Goal: Information Seeking & Learning: Learn about a topic

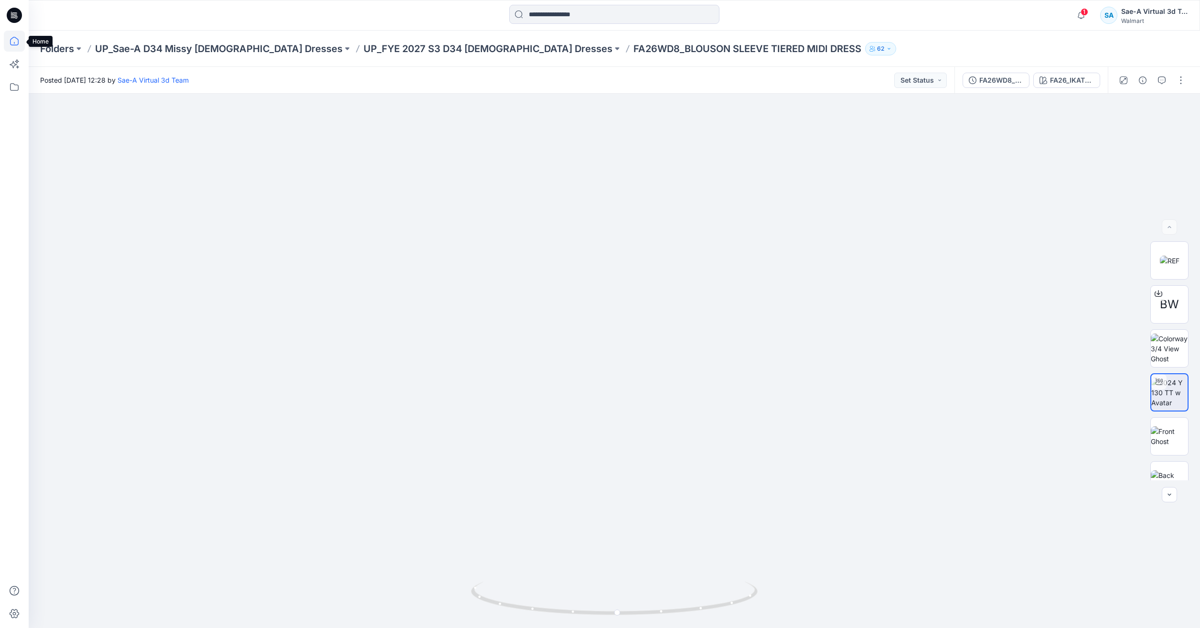
click at [16, 40] on icon at bounding box center [14, 41] width 21 height 21
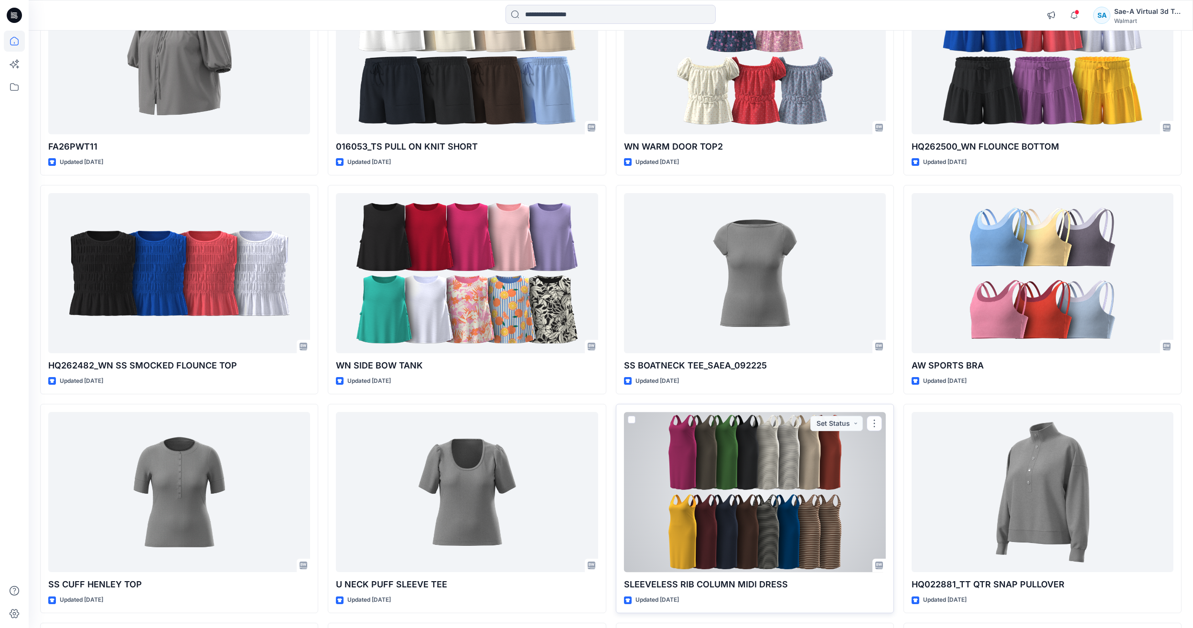
scroll to position [2647, 0]
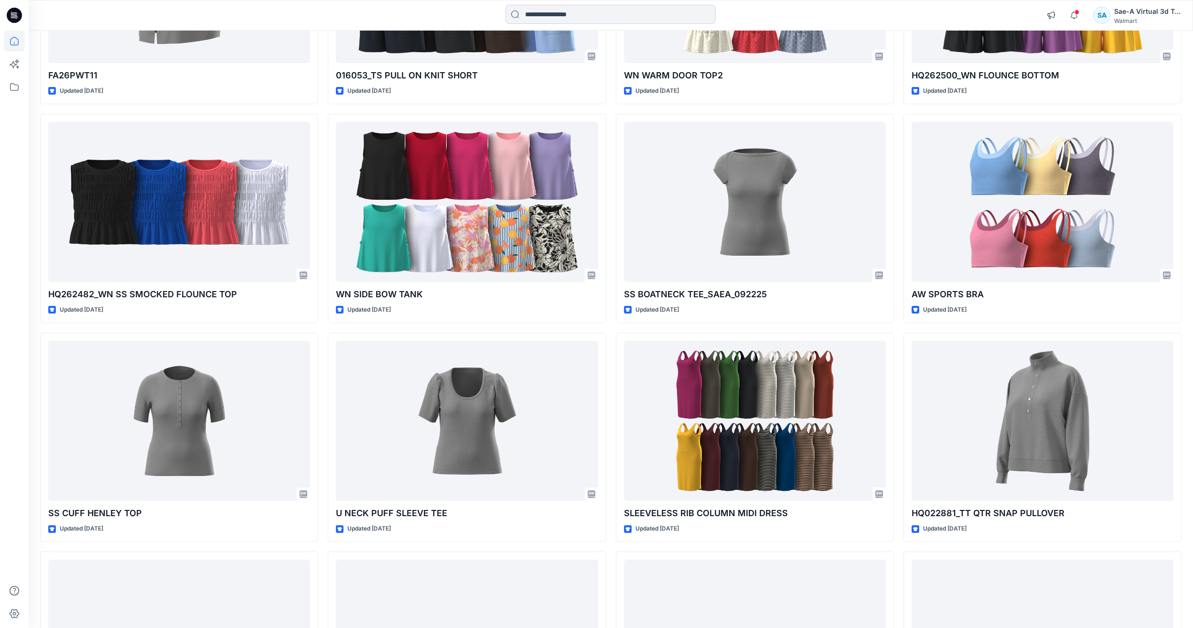
click at [550, 11] on input at bounding box center [611, 14] width 210 height 19
paste input "**********"
type input "**********"
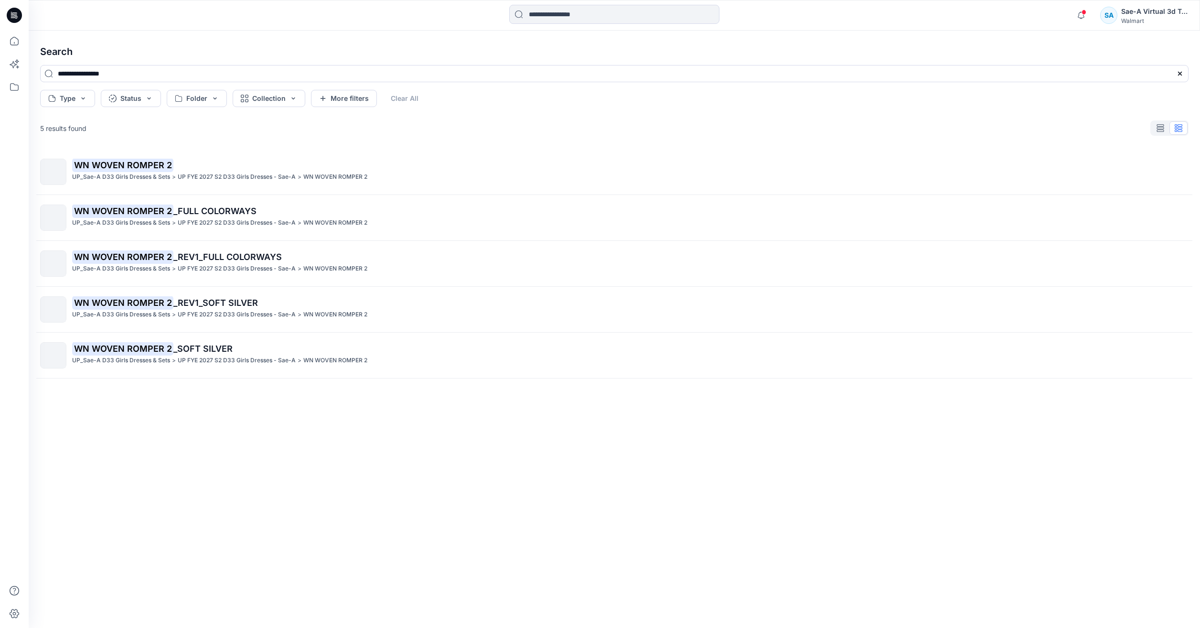
click at [214, 194] on div "WN WOVEN ROMPER 2 UP_Sae-A D33 Girls Dresses & Sets > UP FYE 2027 S2 D33 Girls …" at bounding box center [614, 373] width 1164 height 448
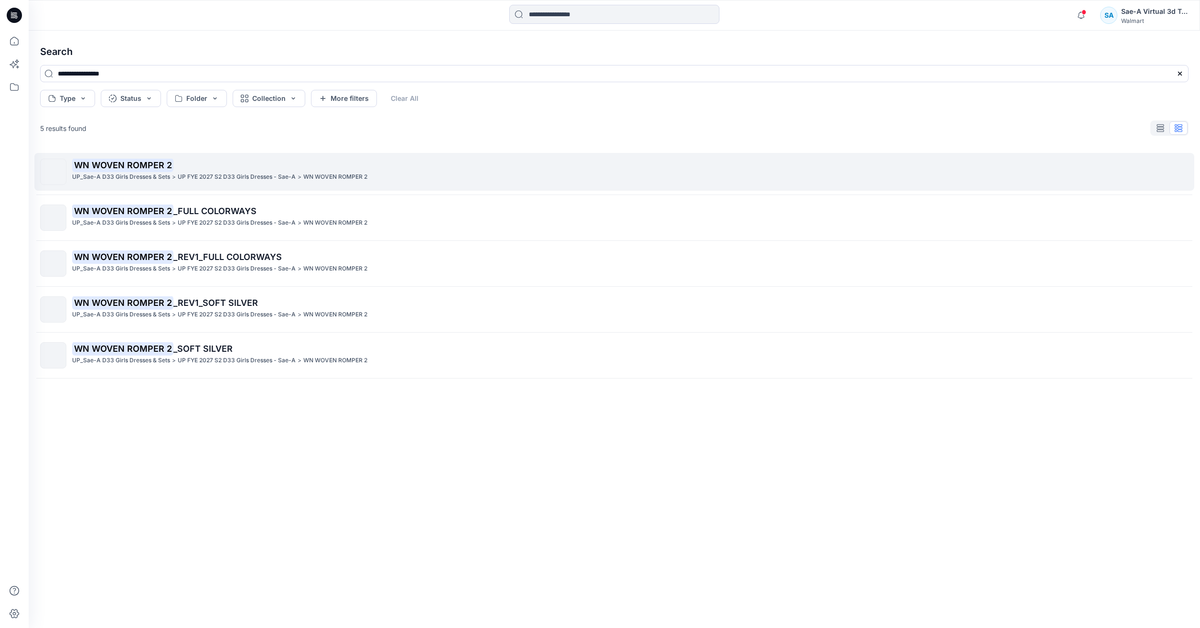
click at [235, 180] on p "UP FYE 2027 S2 D33 Girls Dresses - Sae-A" at bounding box center [237, 177] width 118 height 10
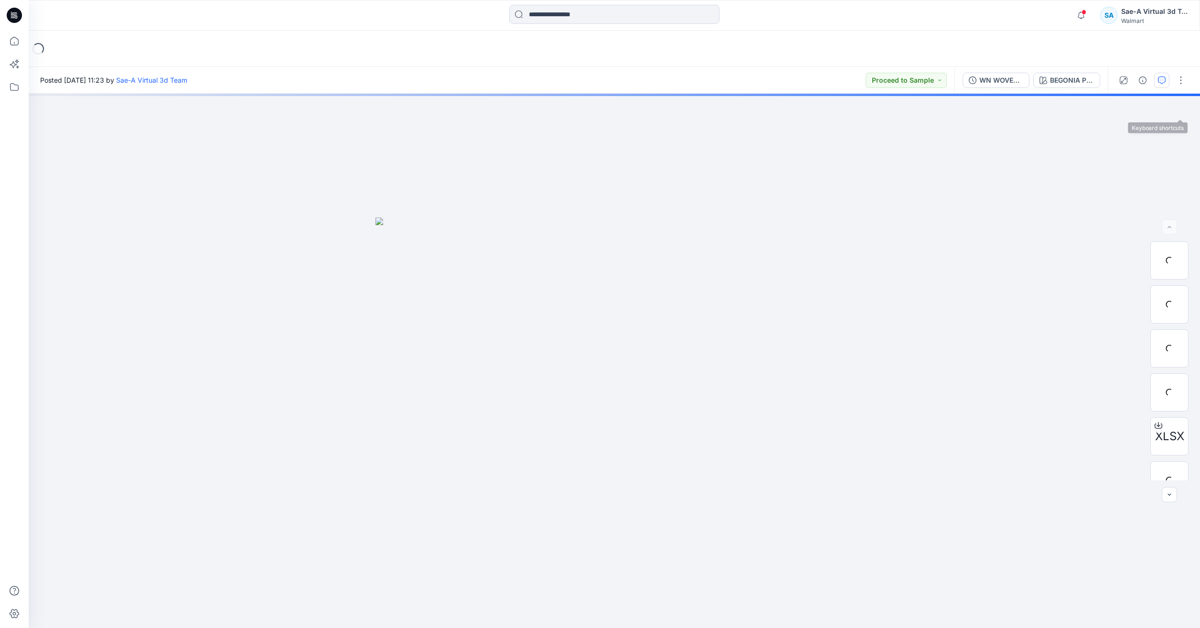
click at [1163, 82] on icon "button" at bounding box center [1162, 80] width 8 height 8
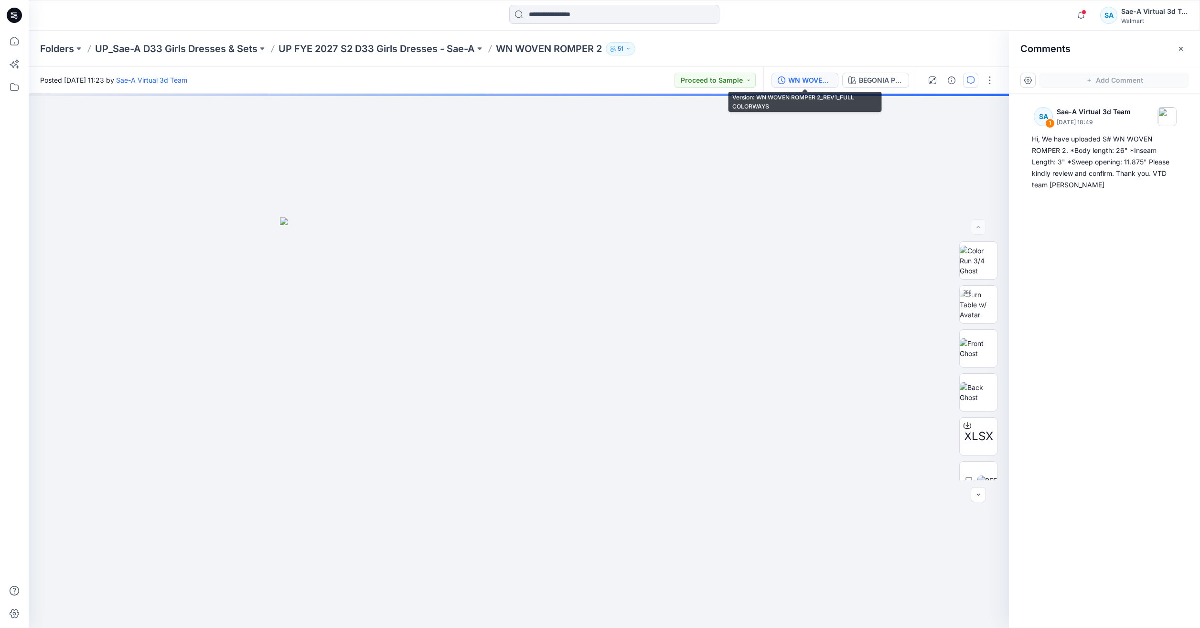
click at [805, 84] on div "WN WOVEN ROMPER 2_REV1_FULL COLORWAYS" at bounding box center [810, 80] width 44 height 11
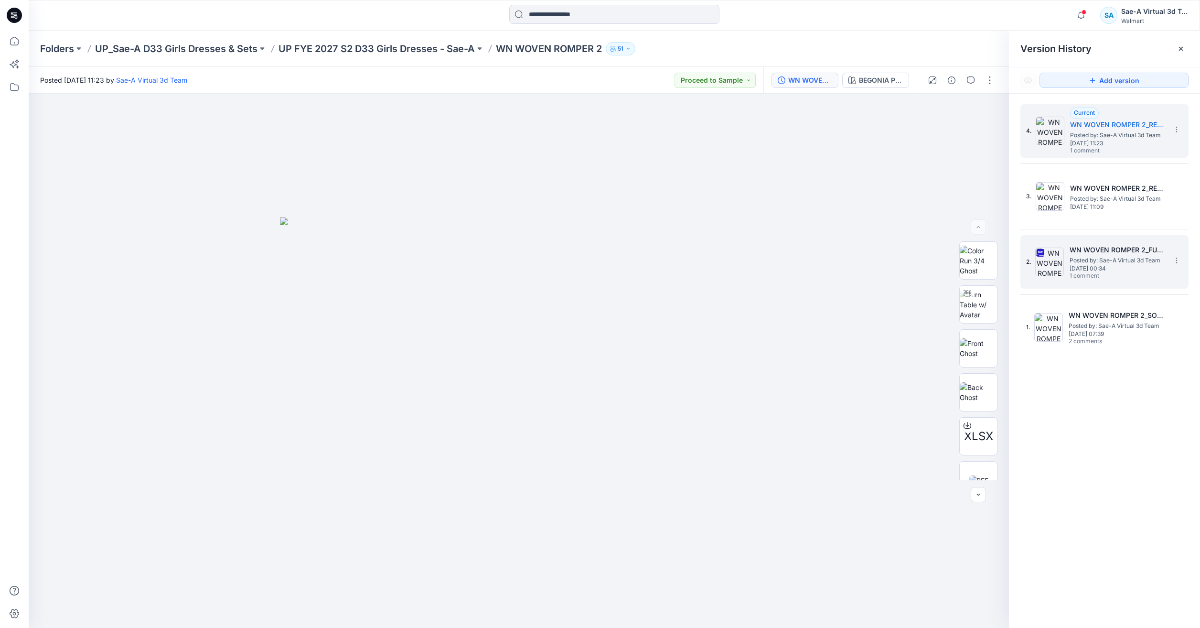
click at [1084, 266] on span "Thursday, July 17, 2025 00:34" at bounding box center [1118, 268] width 96 height 7
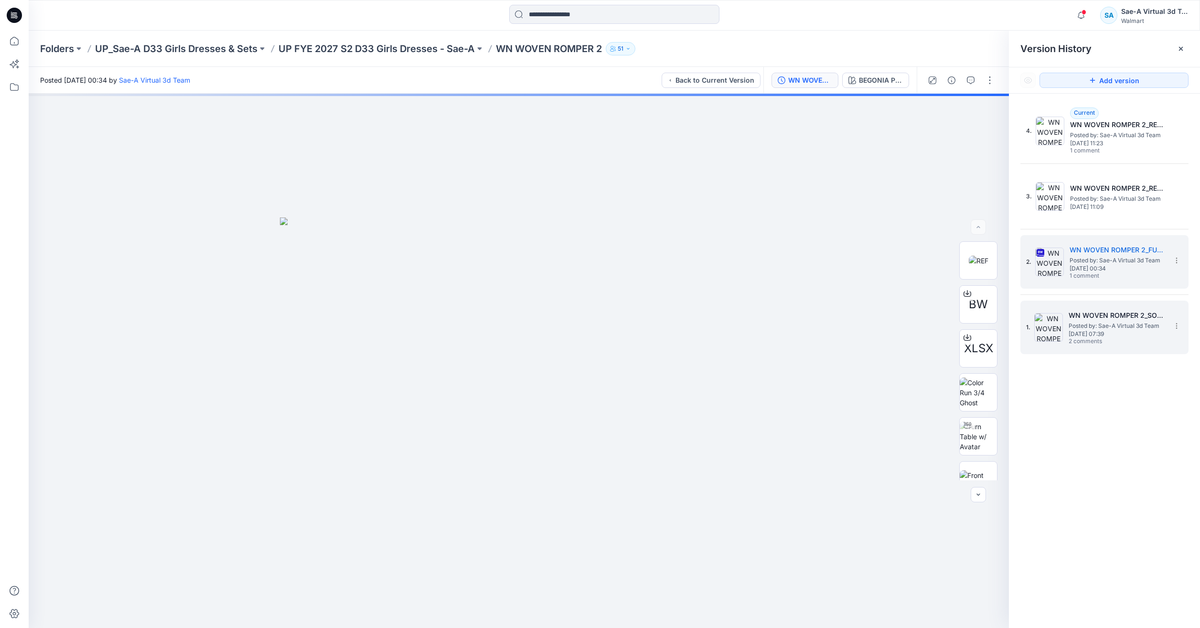
click at [1099, 336] on span "Thursday, July 10, 2025 07:39" at bounding box center [1117, 334] width 96 height 7
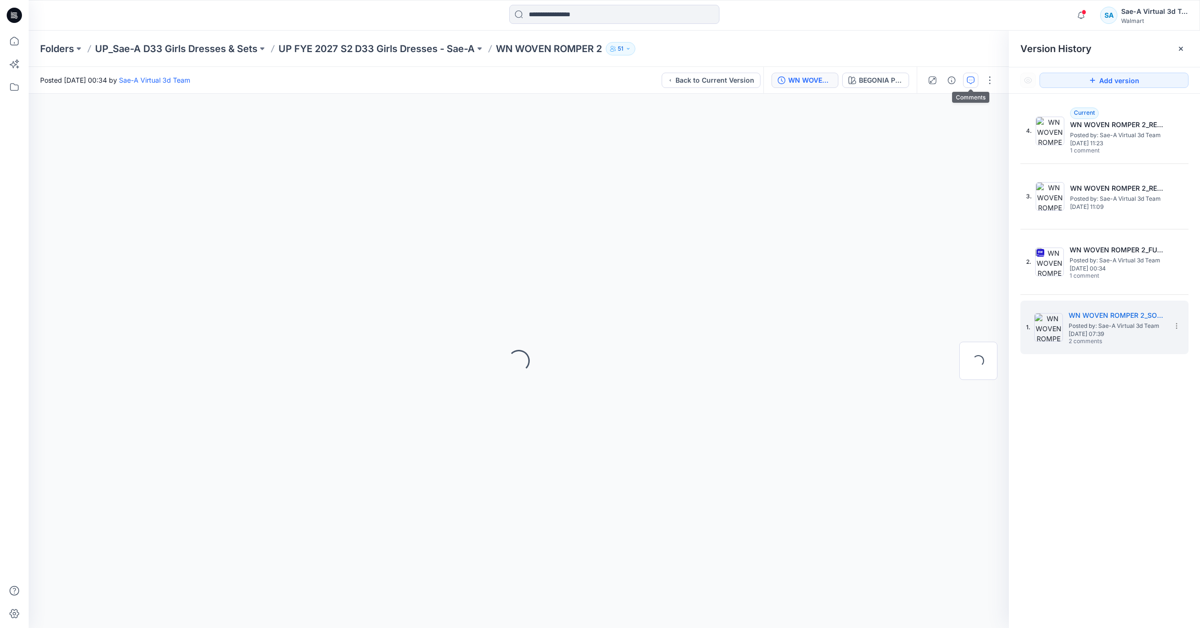
click at [969, 80] on icon "button" at bounding box center [970, 79] width 3 height 0
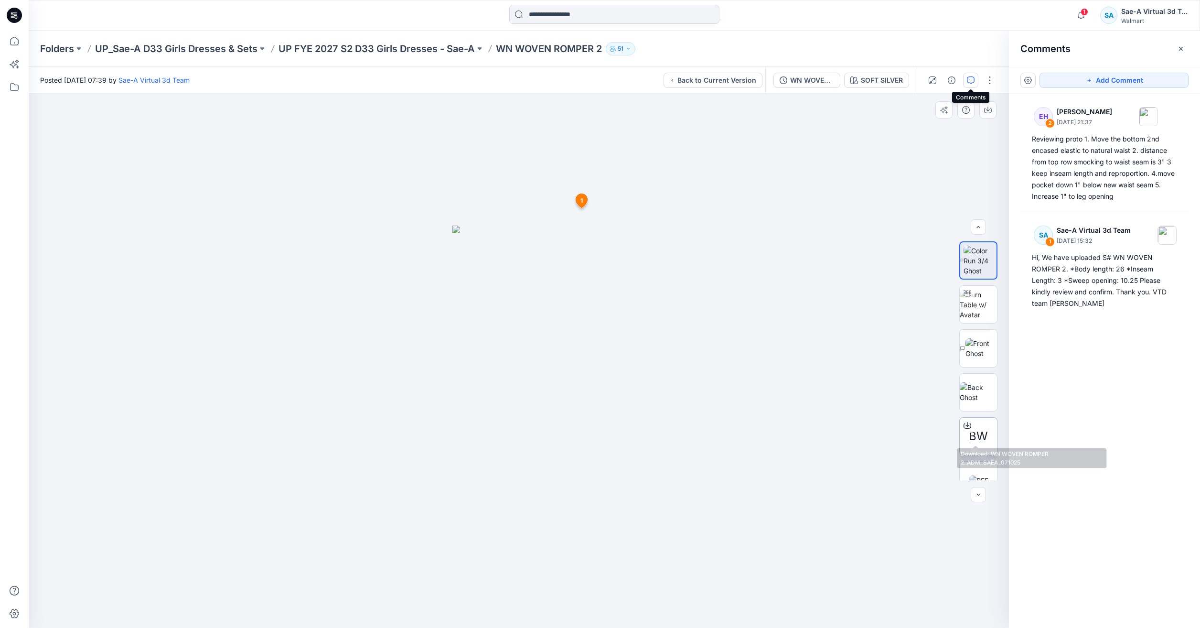
scroll to position [63, 0]
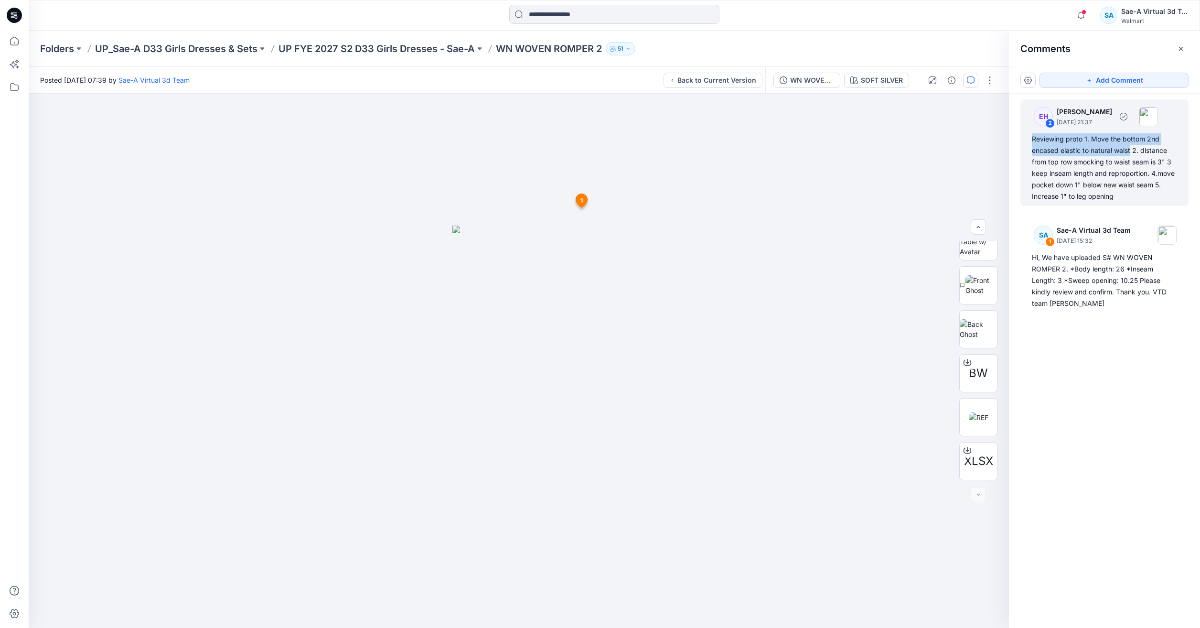
drag, startPoint x: 1131, startPoint y: 151, endPoint x: 1027, endPoint y: 143, distance: 104.4
click at [1027, 143] on div "EH 2 Ellie Hosokawa July 17, 2025 21:37 Reviewing proto 1. Move the bottom 2nd …" at bounding box center [1105, 152] width 168 height 107
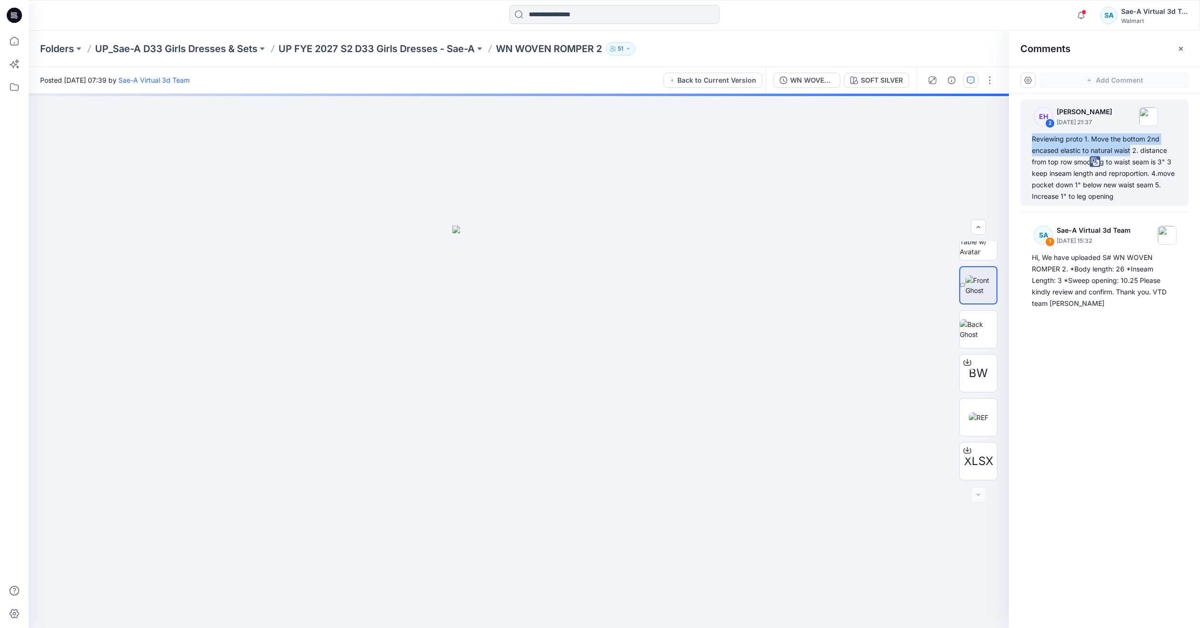
copy div "Reviewing proto 1. Move the bottom 2nd encased elastic to natural waist"
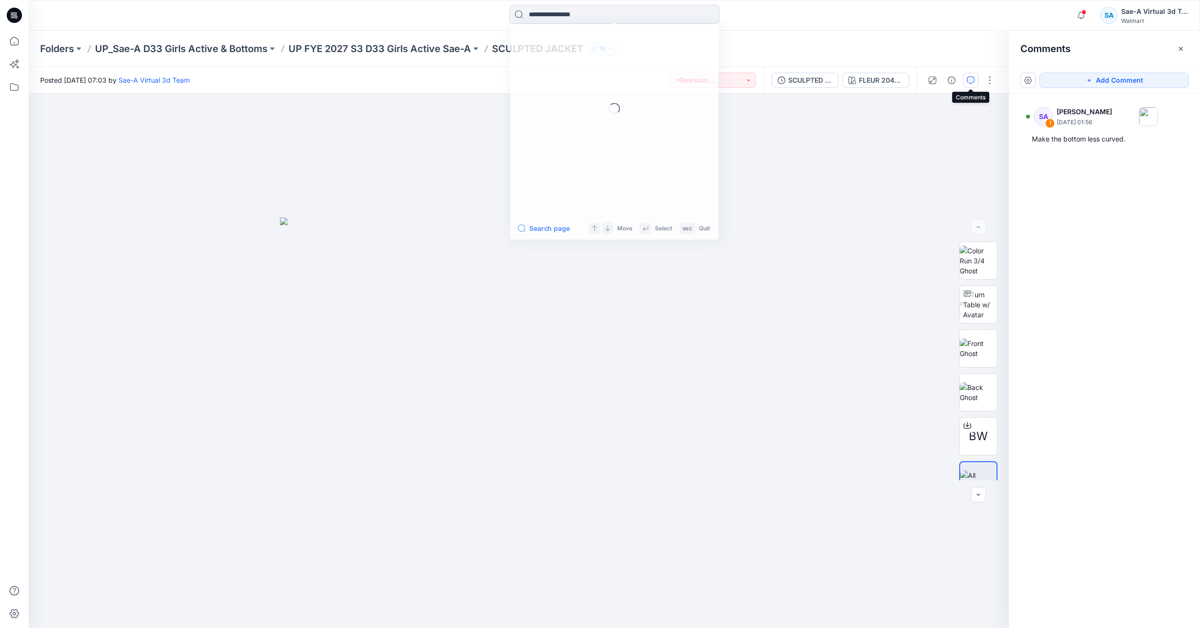
click at [594, 12] on input at bounding box center [614, 14] width 210 height 19
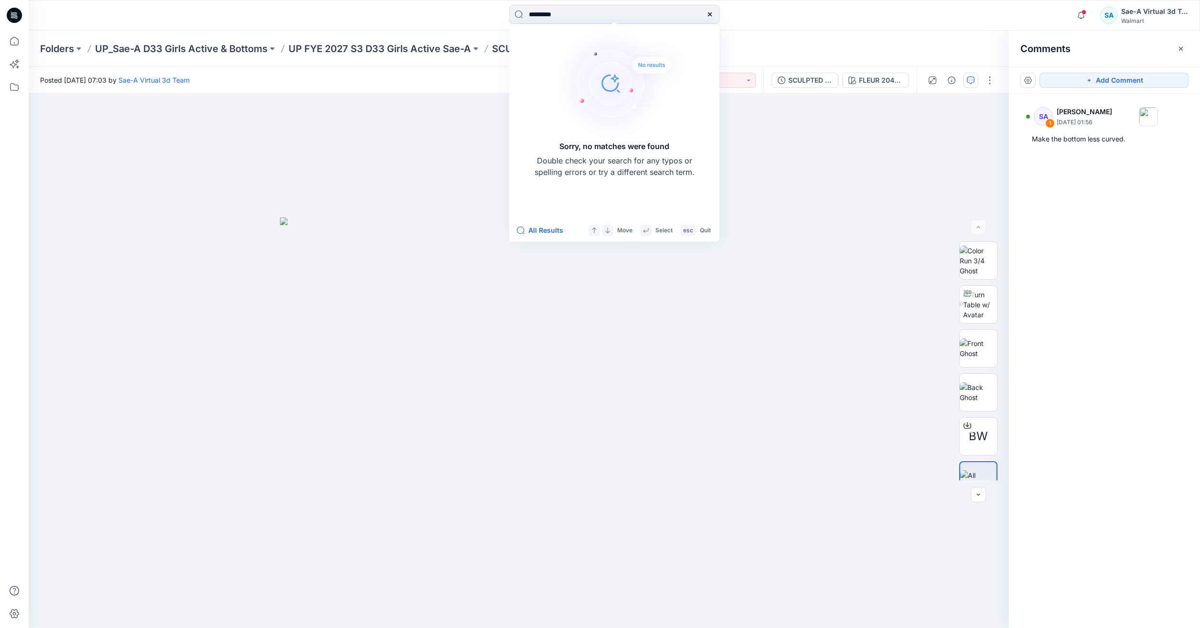
drag, startPoint x: 544, startPoint y: 15, endPoint x: 480, endPoint y: 27, distance: 64.8
click at [480, 27] on div "********* Sorry, no matches were found Double check your search for any typos o…" at bounding box center [615, 15] width 1172 height 31
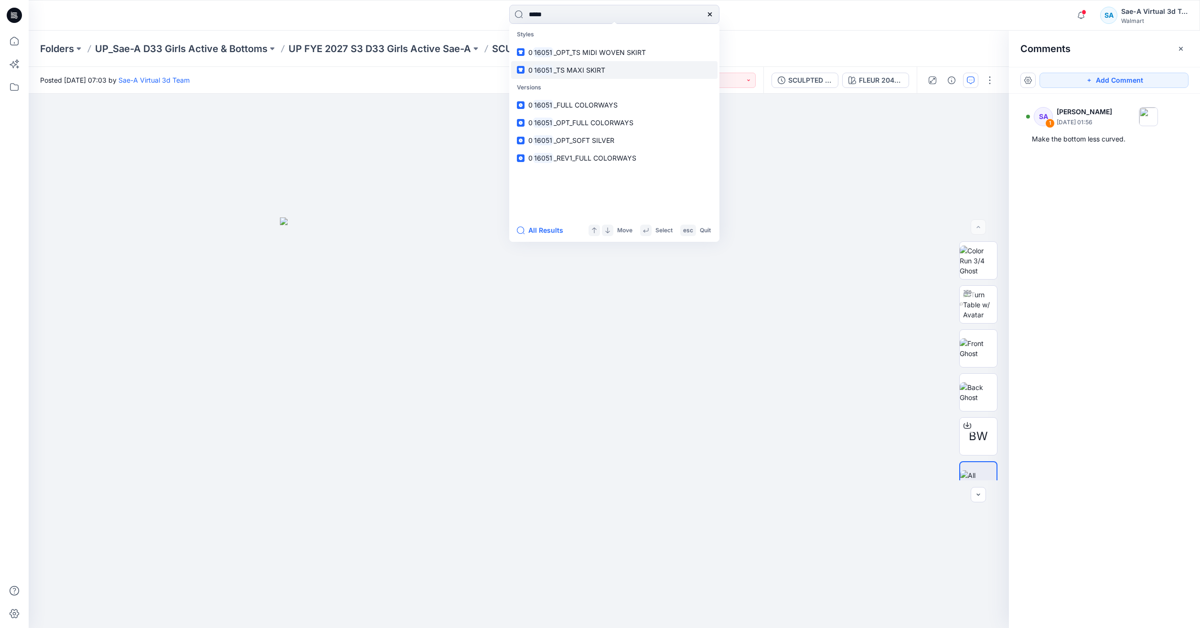
type input "*****"
click at [565, 65] on p "0 16051 _TS MAXI SKIRT" at bounding box center [566, 70] width 77 height 10
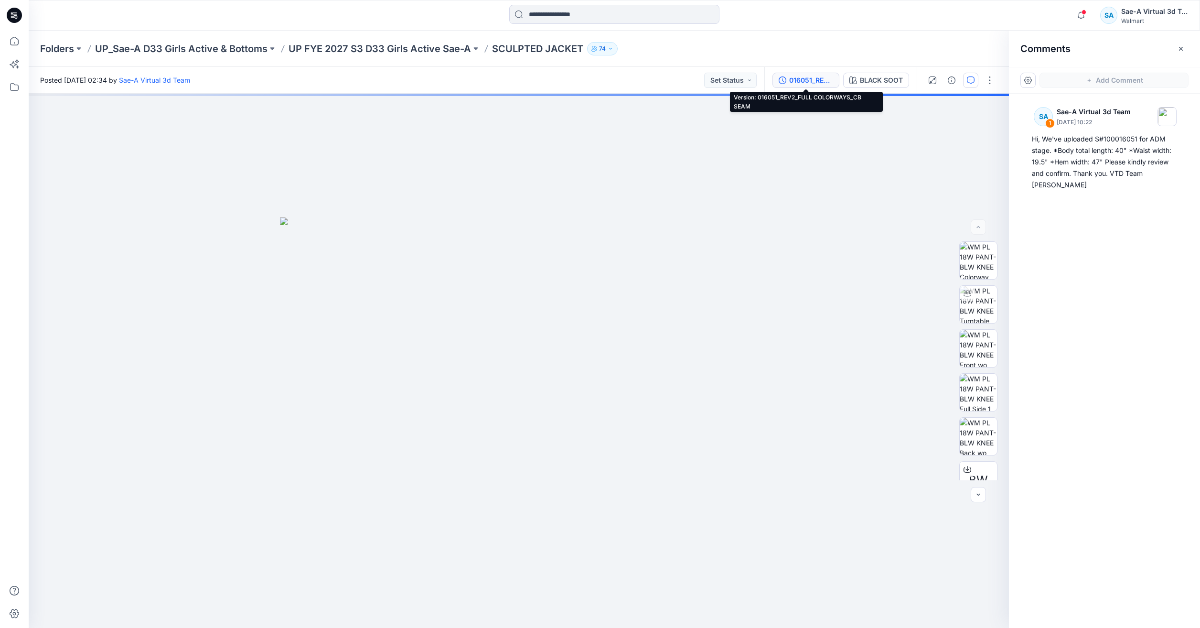
click at [824, 80] on div "016051_REV2_FULL COLORWAYS_CB SEAM" at bounding box center [811, 80] width 44 height 11
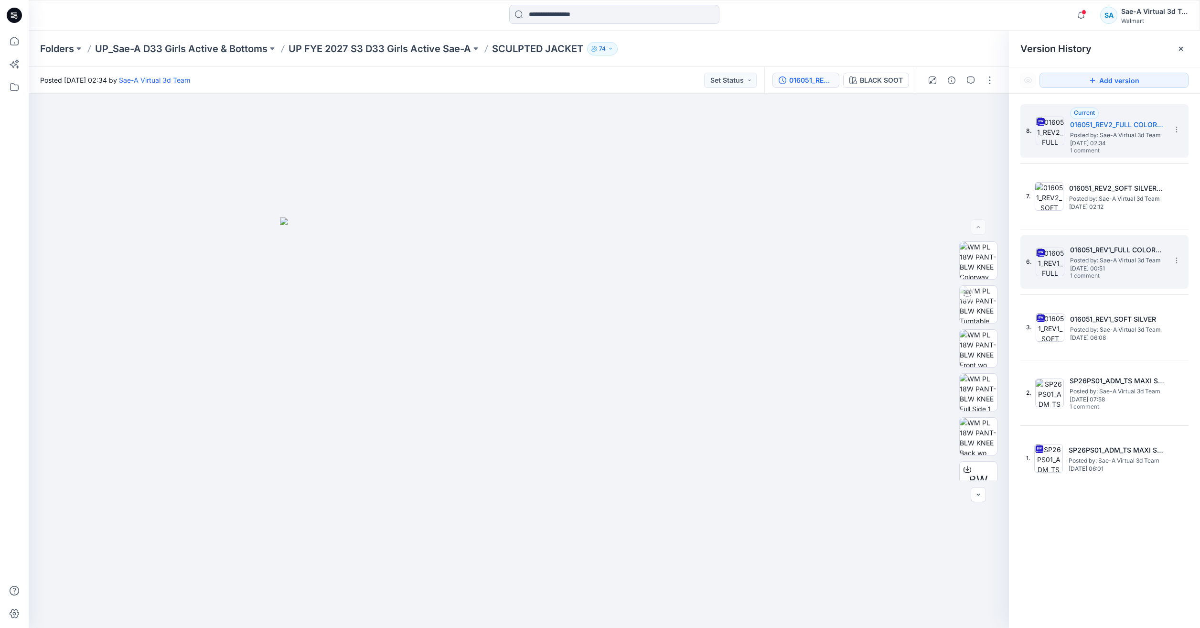
click at [1114, 279] on span "1 comment" at bounding box center [1103, 276] width 67 height 8
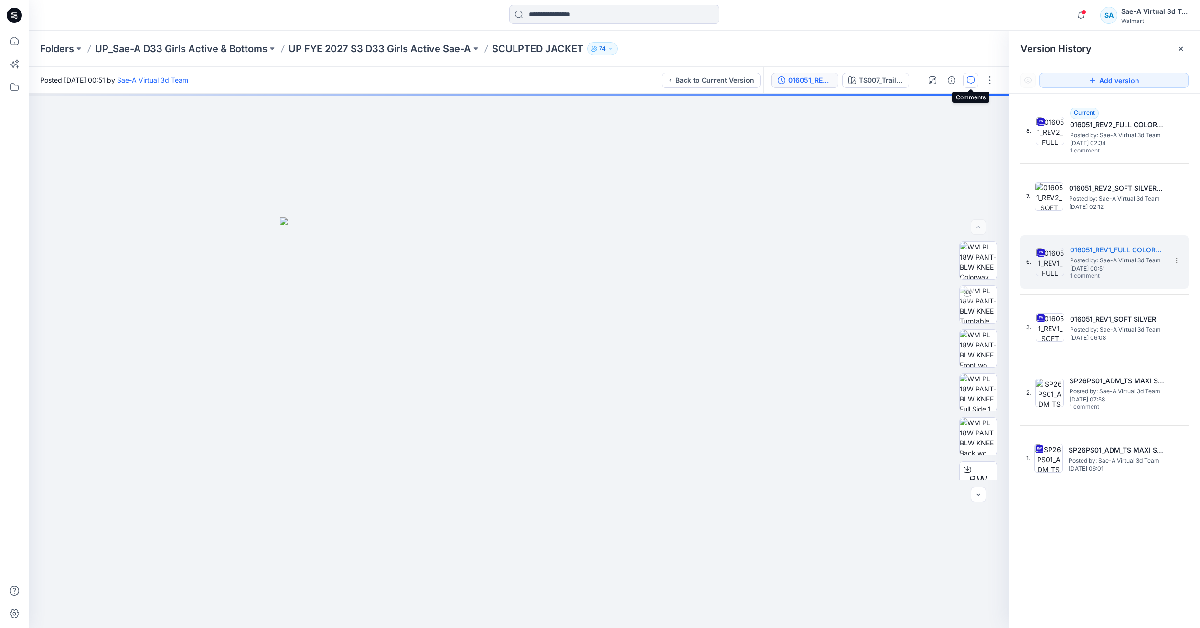
click at [969, 78] on icon "button" at bounding box center [971, 80] width 8 height 8
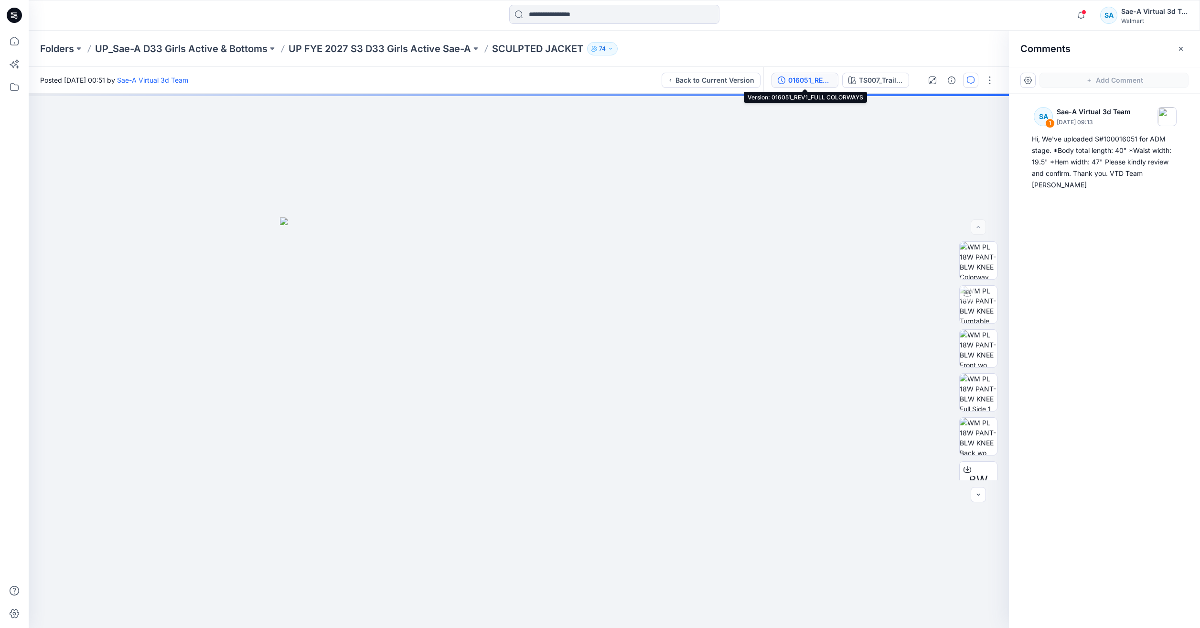
click at [804, 85] on div "016051_REV1_FULL COLORWAYS" at bounding box center [810, 80] width 44 height 11
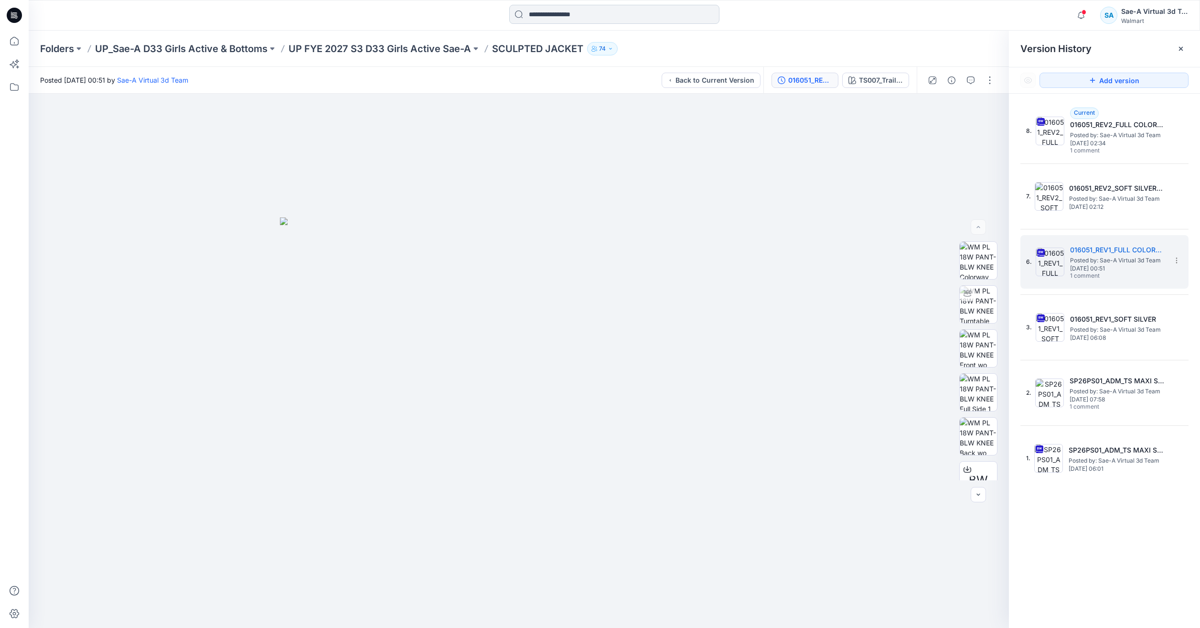
click at [618, 11] on input at bounding box center [614, 14] width 210 height 19
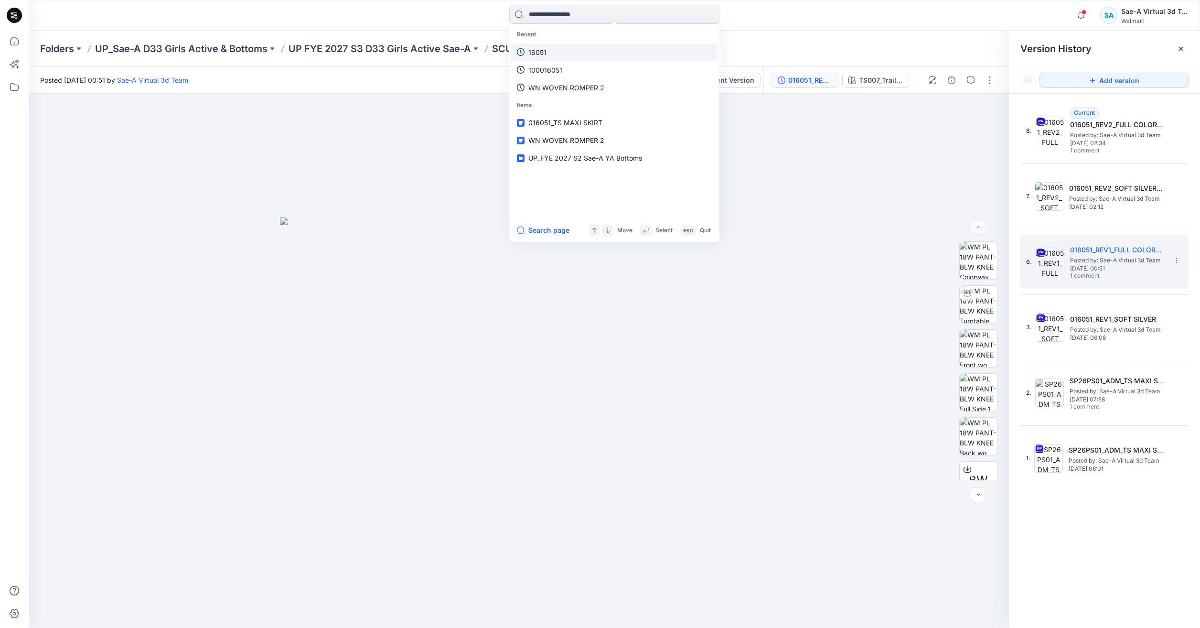
click at [611, 53] on link "16051" at bounding box center [614, 52] width 206 height 18
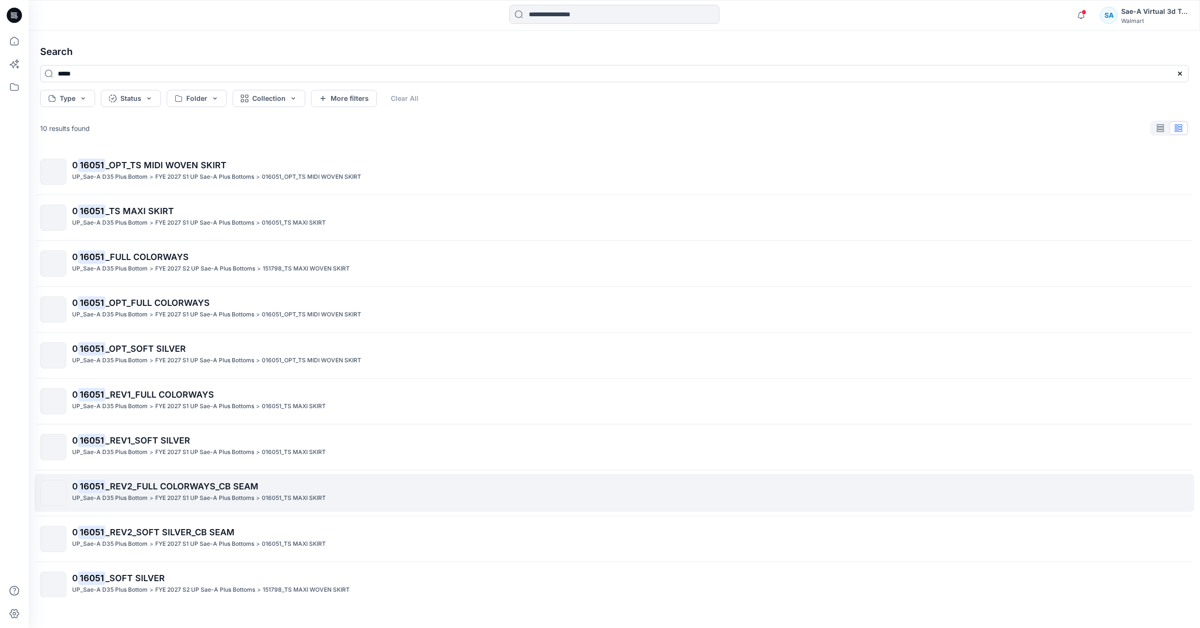
scroll to position [11, 0]
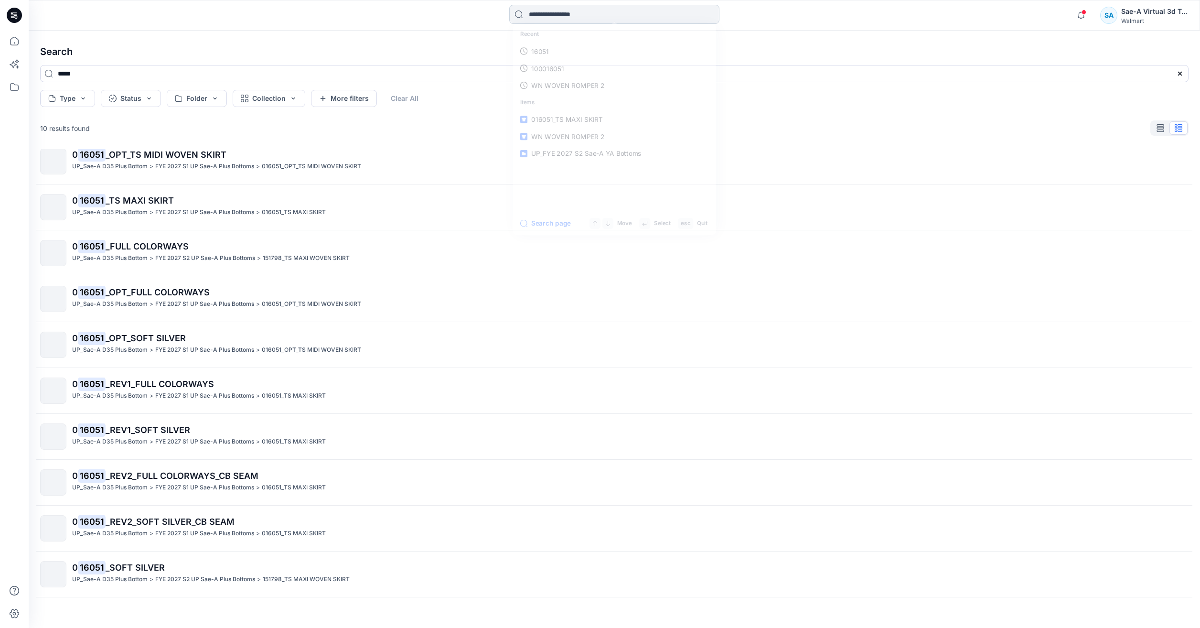
click at [660, 20] on input at bounding box center [614, 14] width 210 height 19
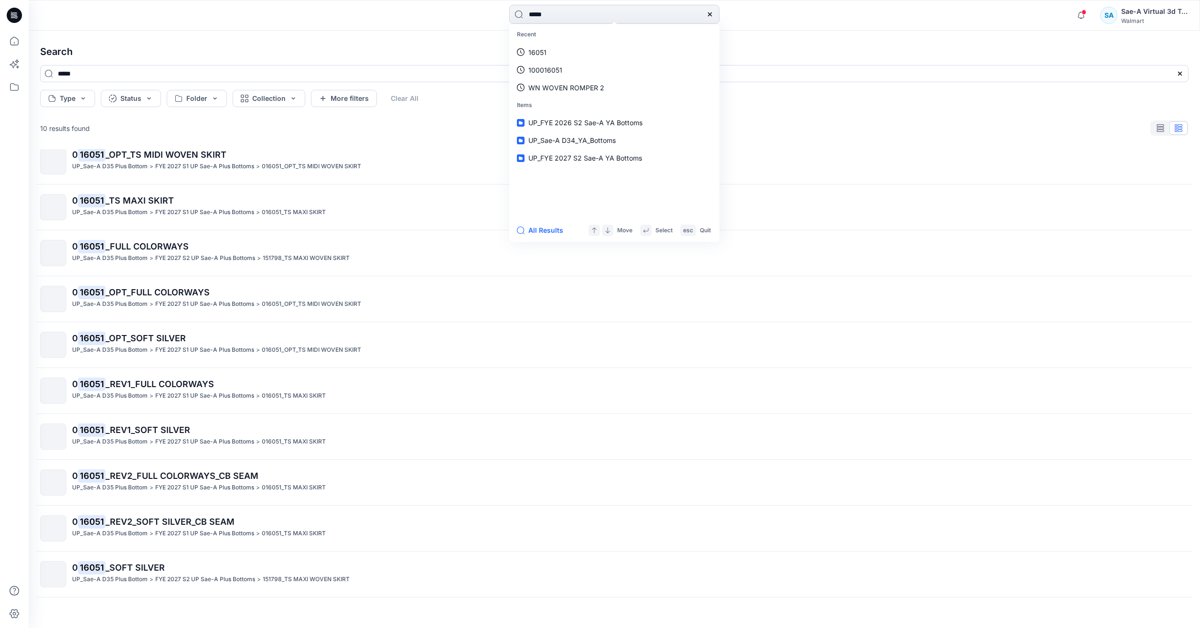
type input "******"
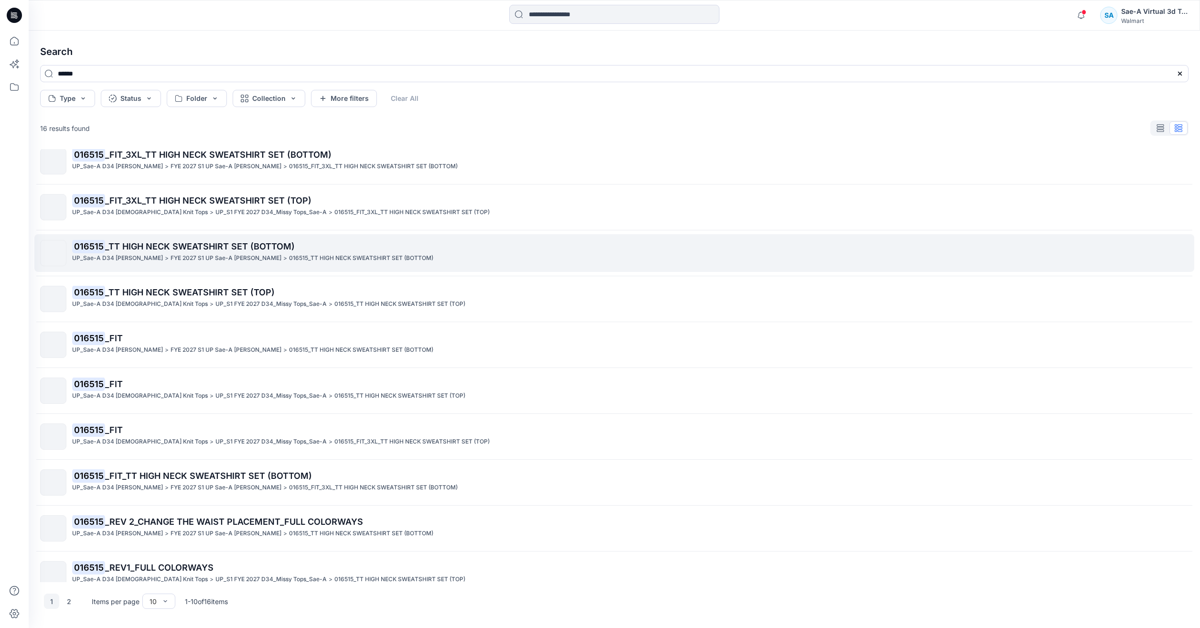
click at [353, 236] on link "016515 _TT HIGH NECK SWEATSHIRT SET (BOTTOM) UP_Sae-A D34 [PERSON_NAME] > [PERS…" at bounding box center [614, 253] width 1160 height 38
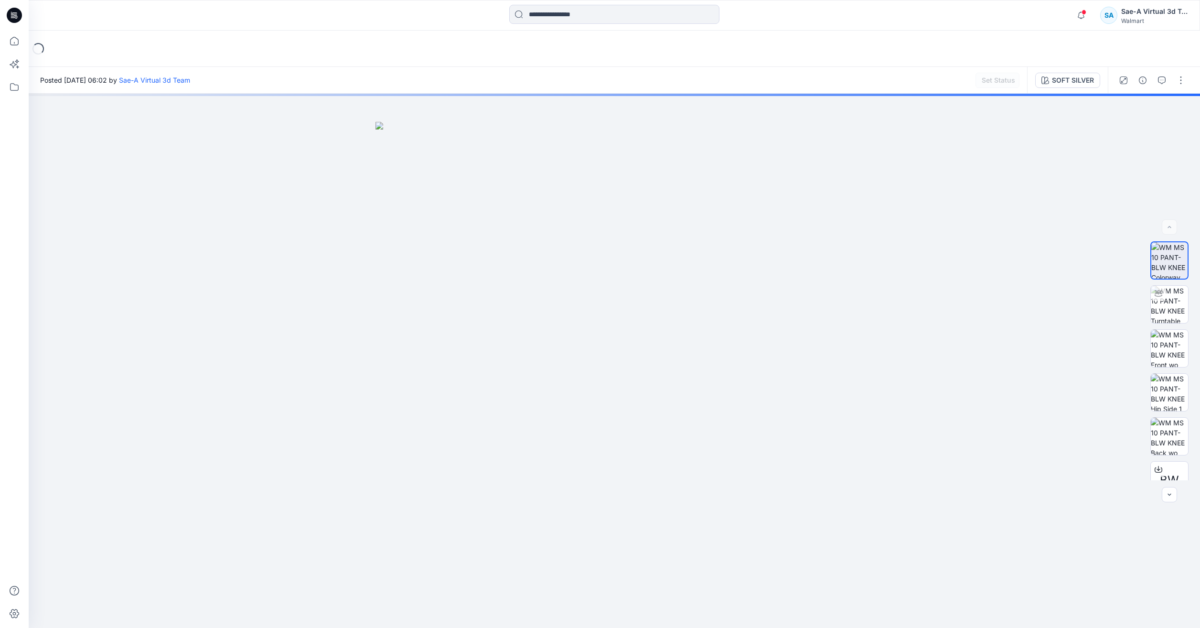
click at [1008, 81] on div "Set Status" at bounding box center [998, 80] width 44 height 15
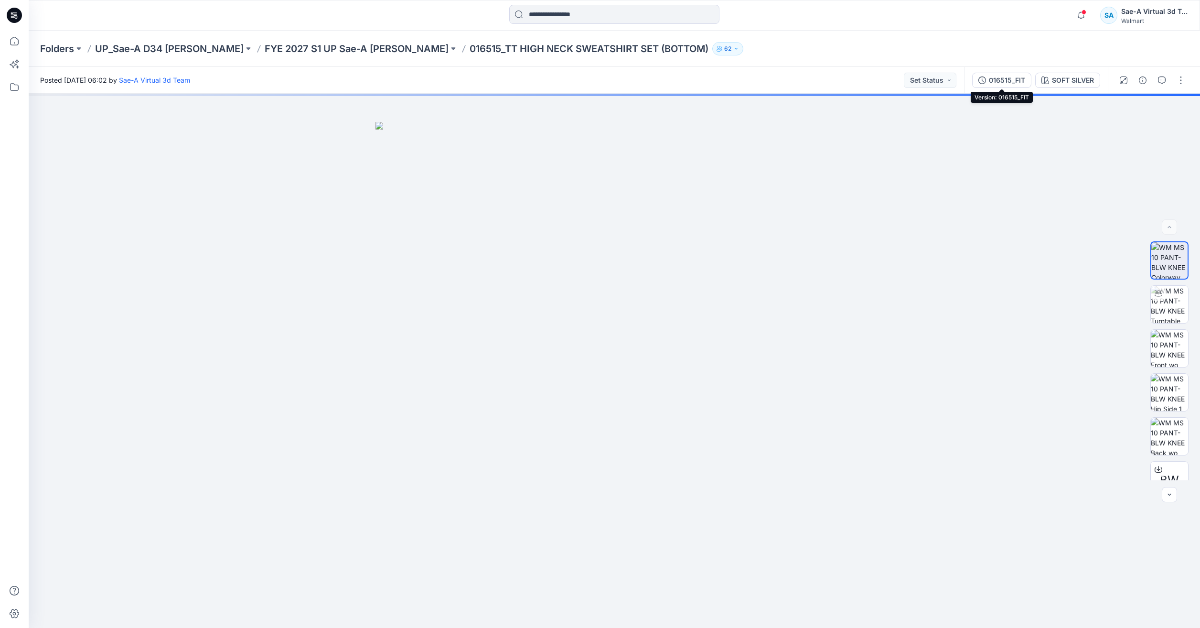
click at [1006, 82] on div "016515_FIT" at bounding box center [1007, 80] width 36 height 11
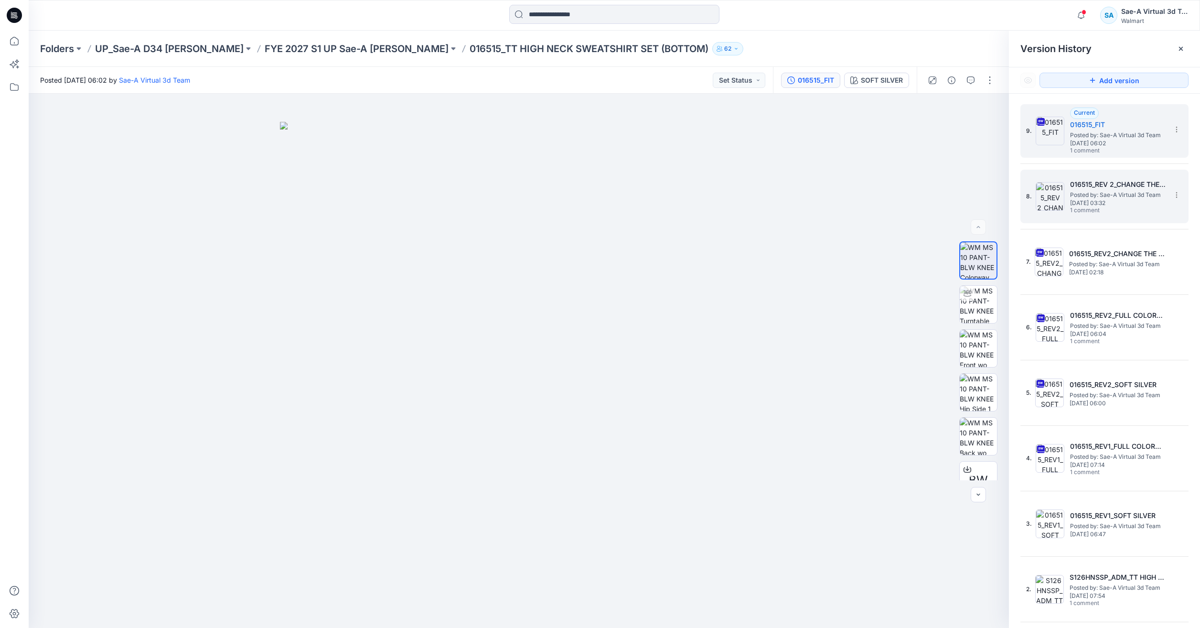
click at [1122, 192] on span "Posted by: Sae-A Virtual 3d Team" at bounding box center [1118, 195] width 96 height 10
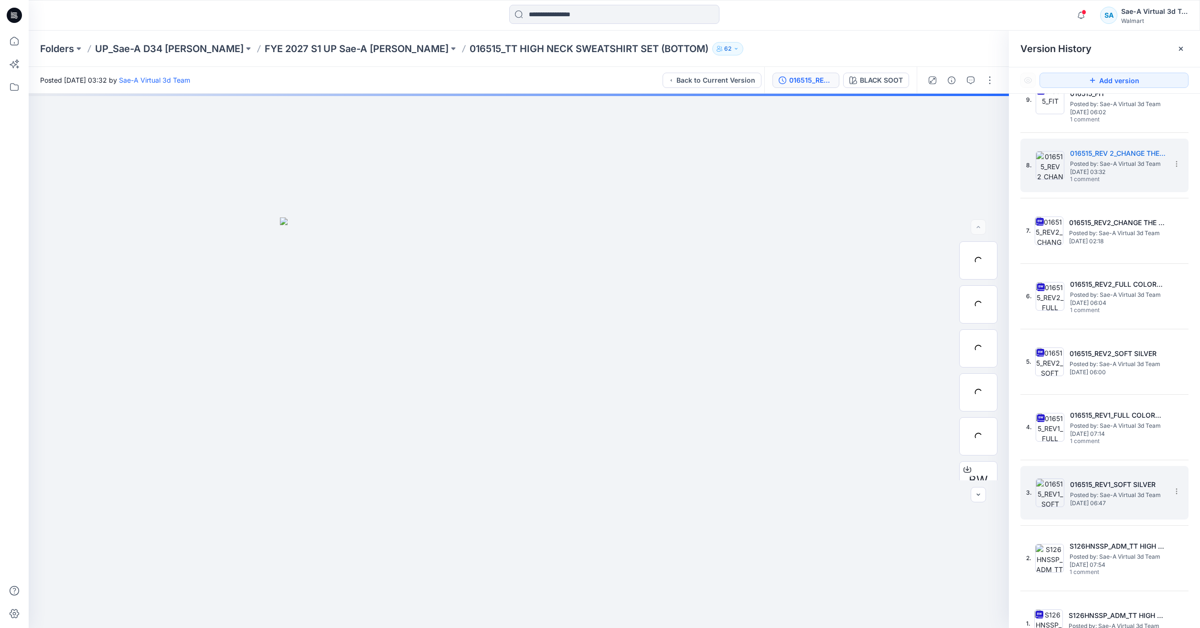
scroll to position [50, 0]
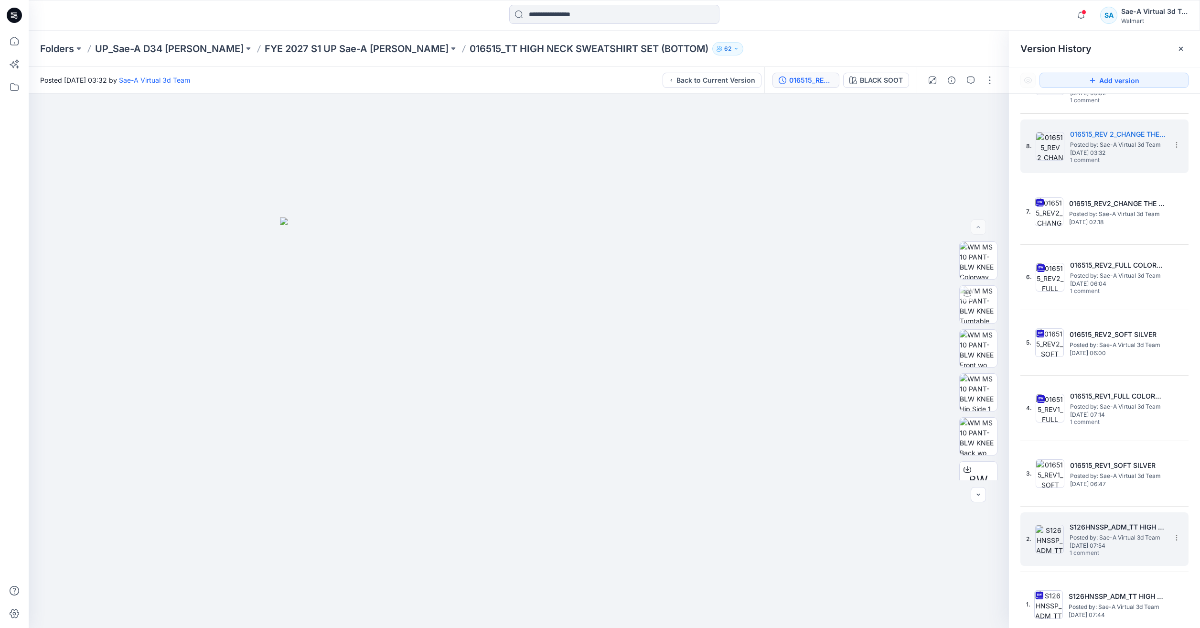
click at [1132, 541] on span "Posted by: Sae-A Virtual 3d Team" at bounding box center [1118, 538] width 96 height 10
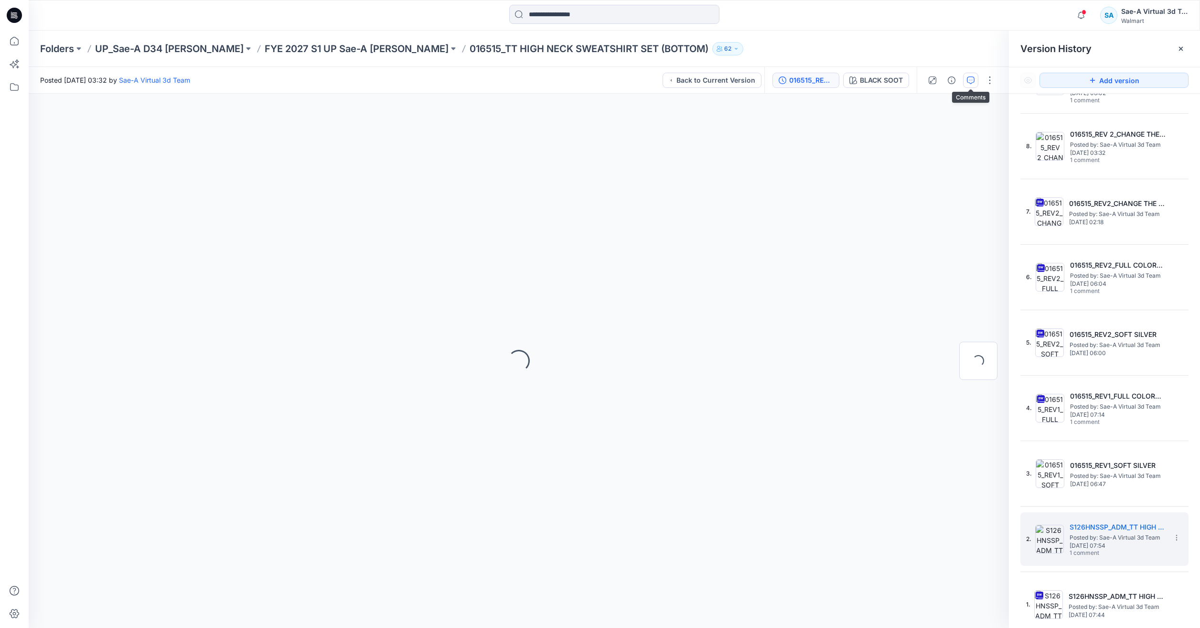
click at [967, 81] on button "button" at bounding box center [970, 80] width 15 height 15
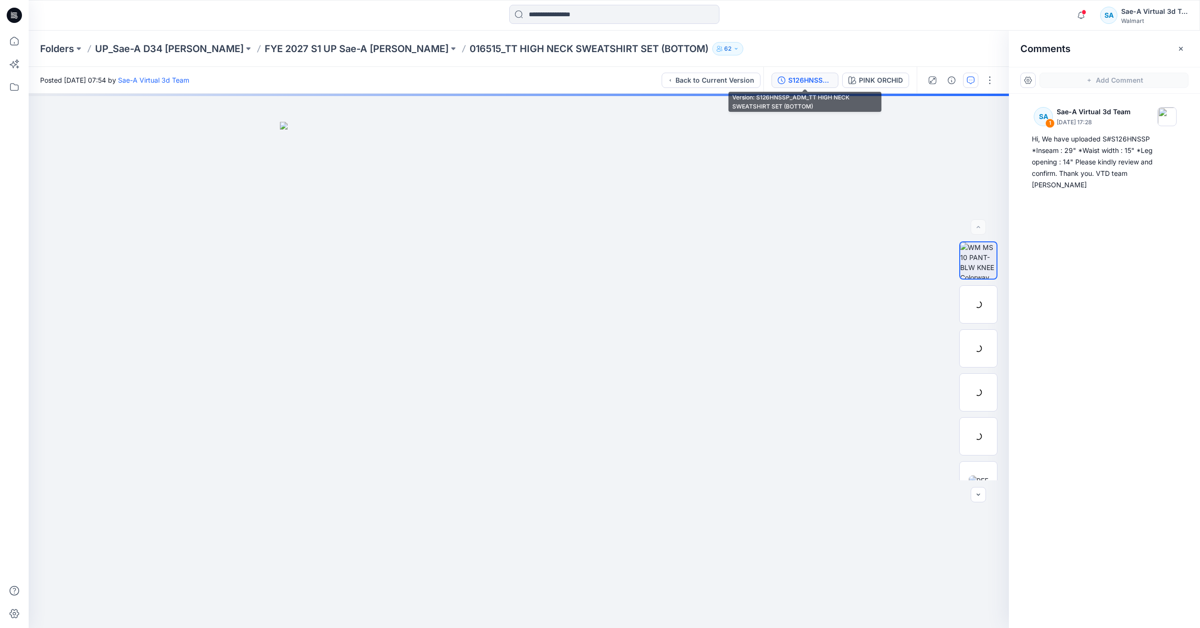
click at [796, 81] on div "S126HNSSP_ADM_TT HIGH NECK SWEATSHIRT SET (BOTTOM)" at bounding box center [810, 80] width 44 height 11
